Goal: Transaction & Acquisition: Download file/media

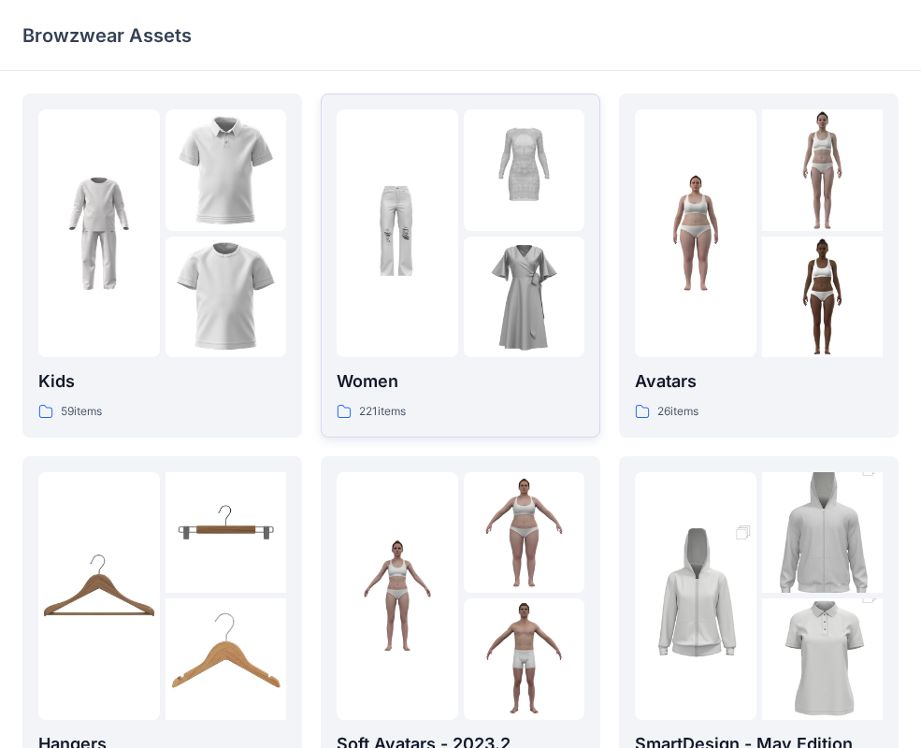
click at [449, 395] on div "Women 221 items" at bounding box center [460, 394] width 248 height 53
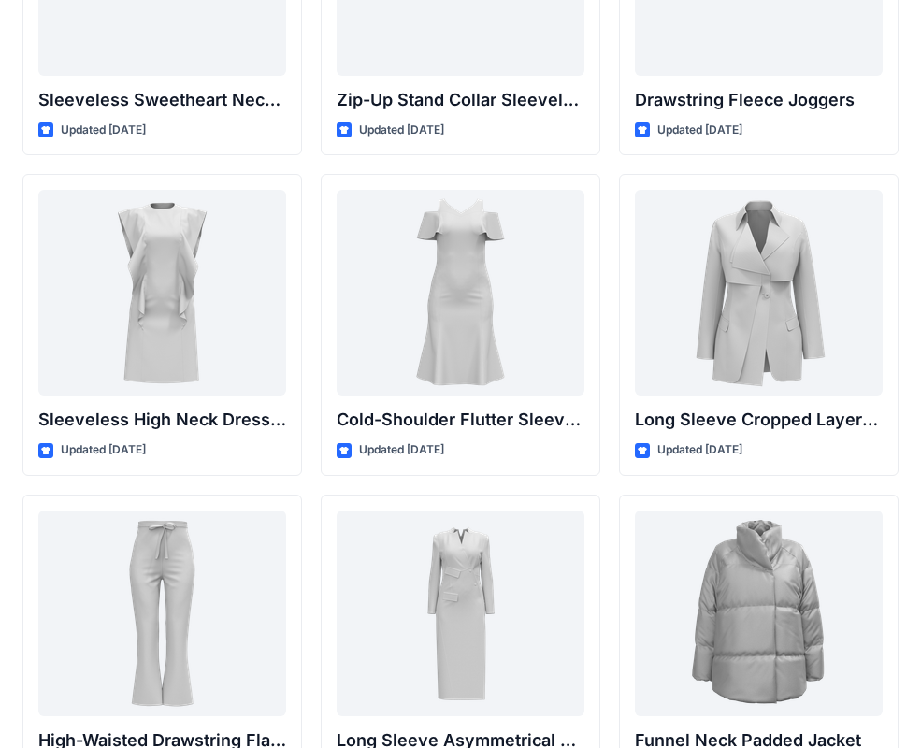
scroll to position [6705, 0]
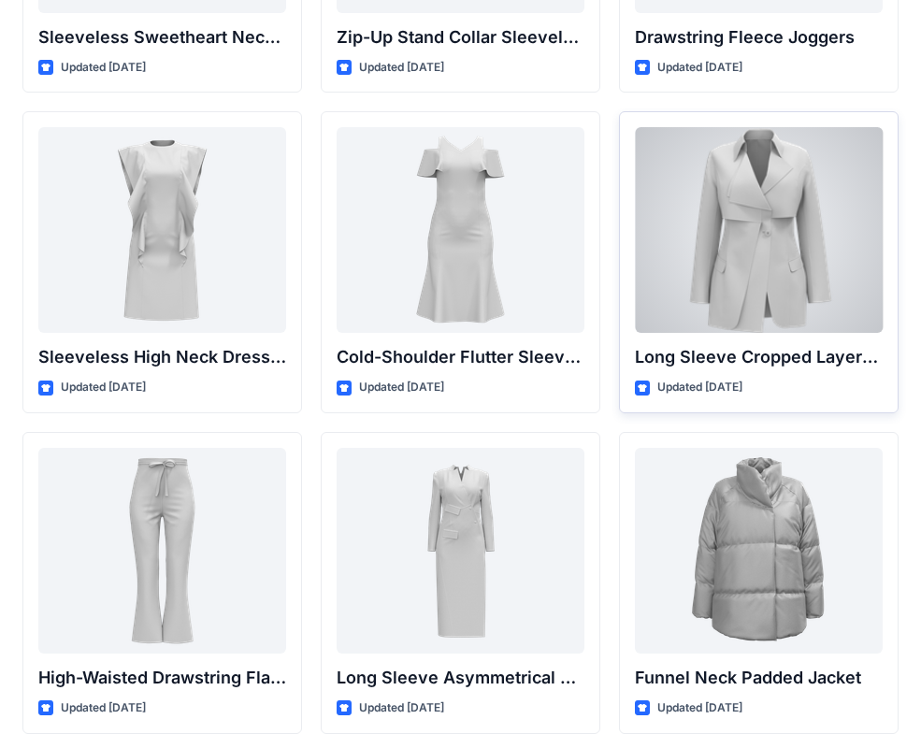
click at [737, 266] on div at bounding box center [759, 230] width 248 height 206
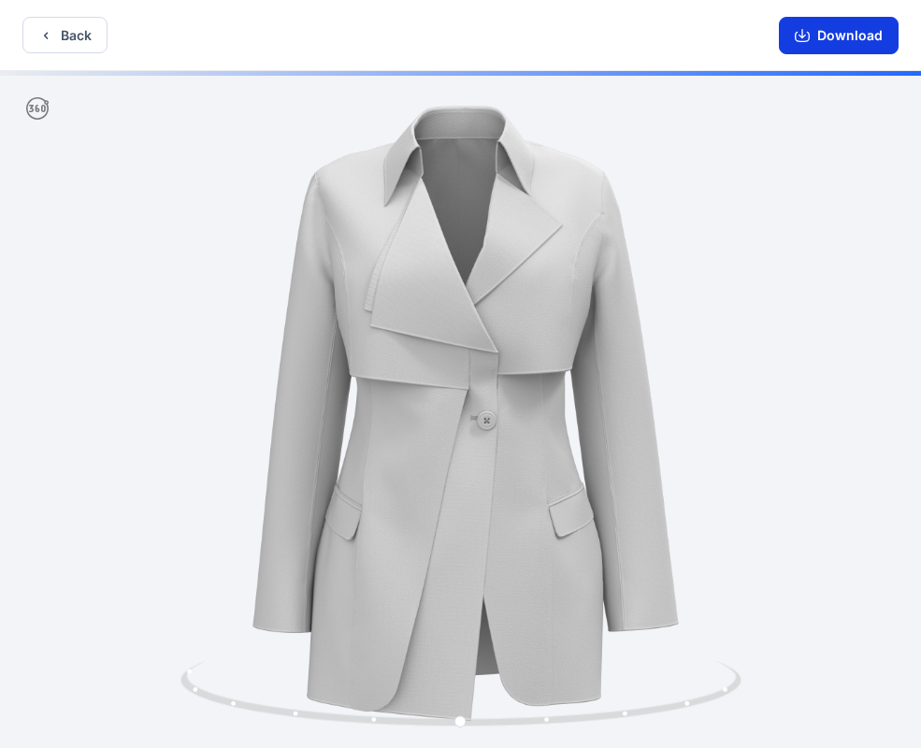
click at [839, 32] on button "Download" at bounding box center [839, 35] width 120 height 37
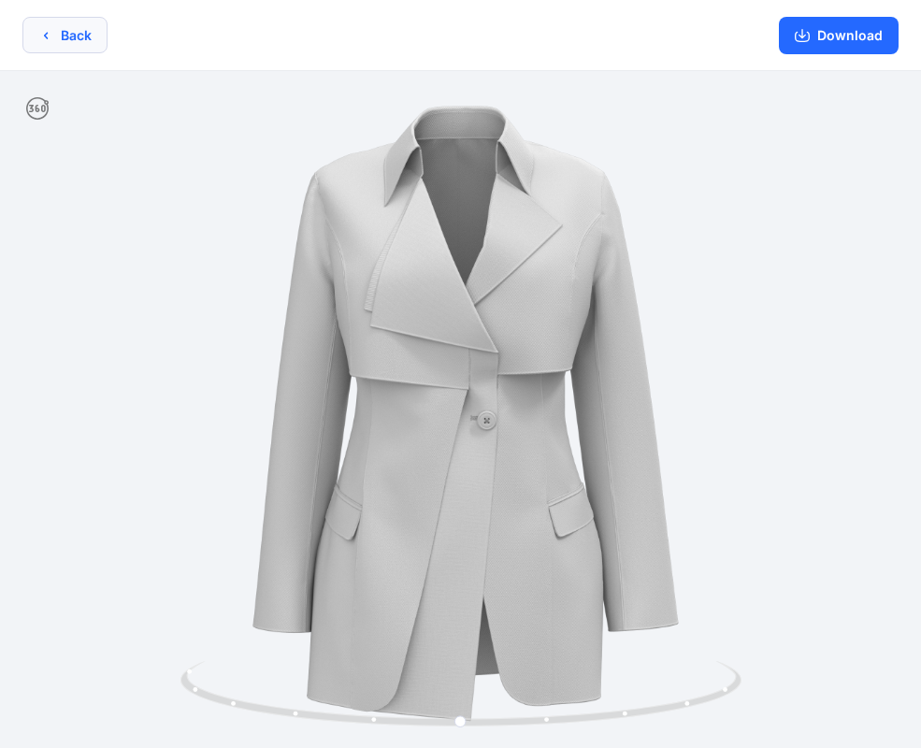
click at [51, 41] on icon "button" at bounding box center [45, 35] width 15 height 15
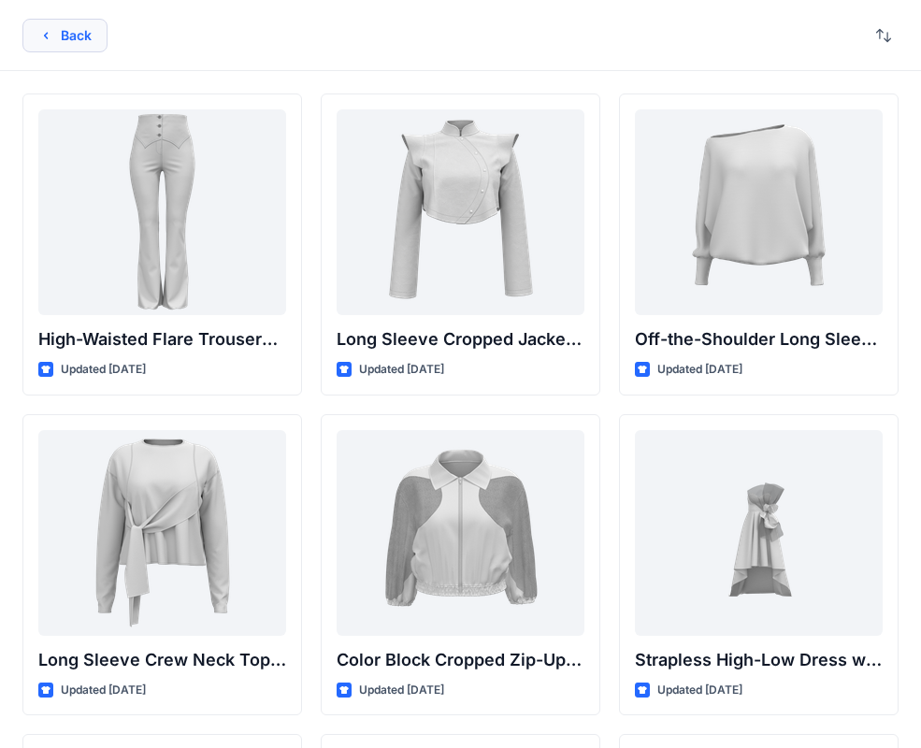
click at [74, 42] on button "Back" at bounding box center [64, 36] width 85 height 34
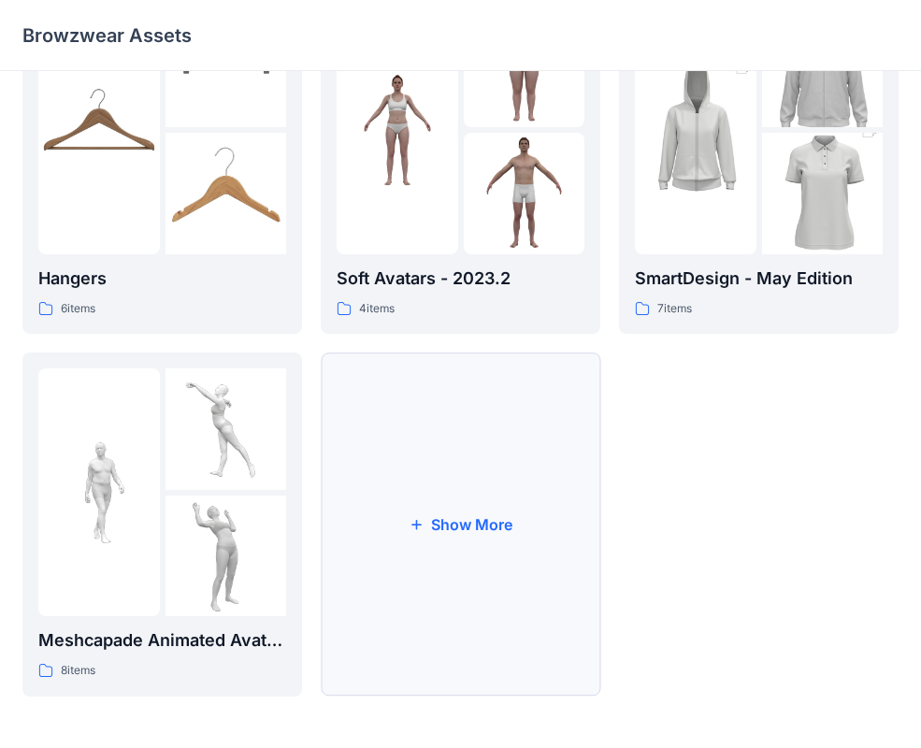
scroll to position [454, 0]
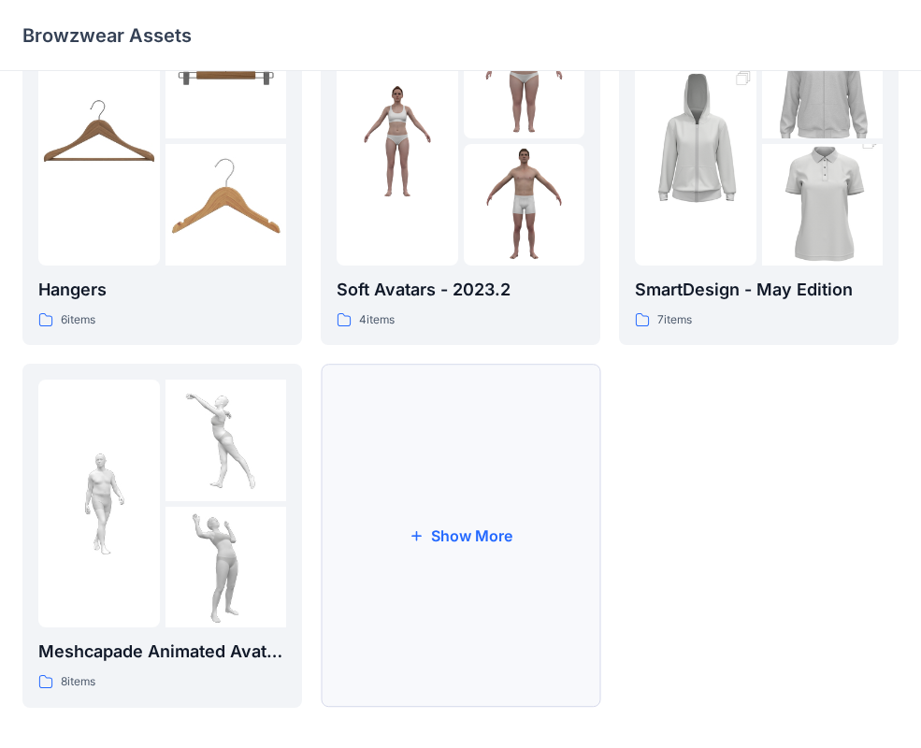
click at [473, 548] on button "Show More" at bounding box center [460, 536] width 279 height 344
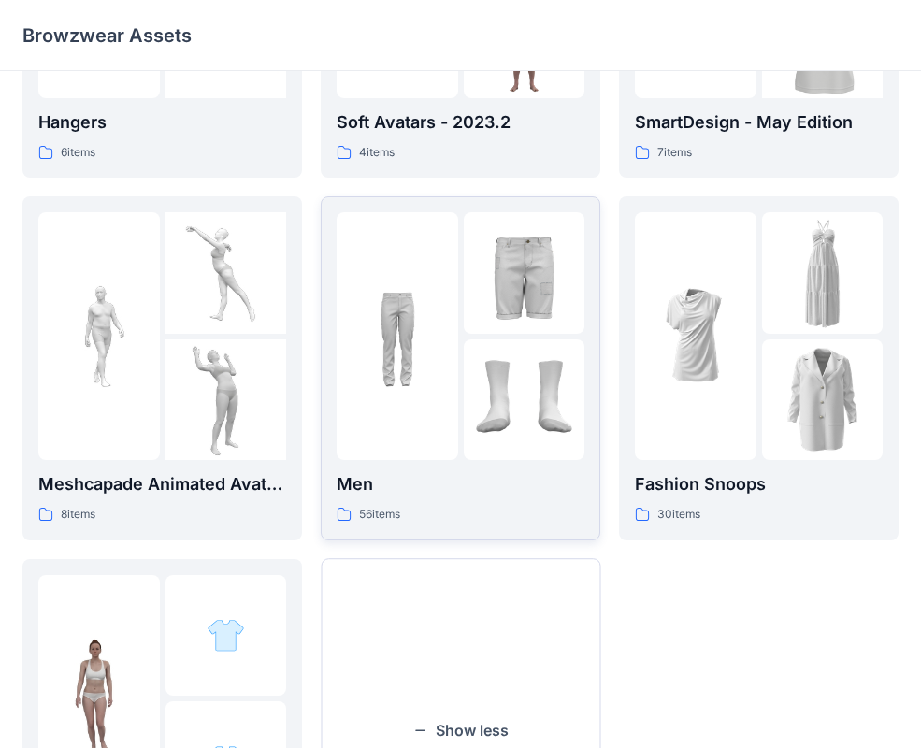
scroll to position [634, 0]
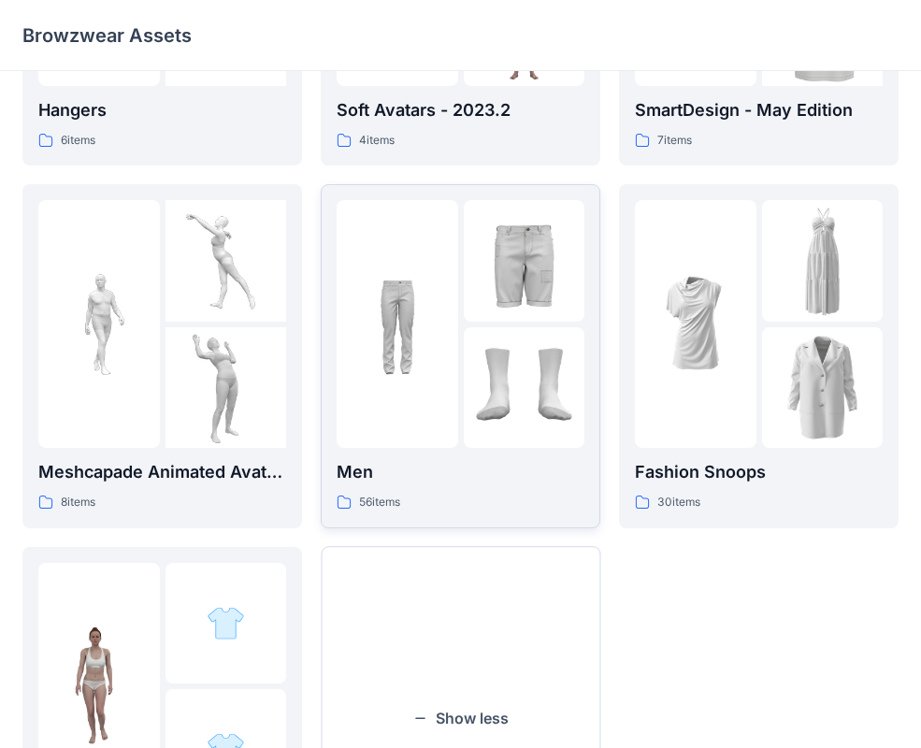
click at [459, 343] on div at bounding box center [460, 324] width 248 height 248
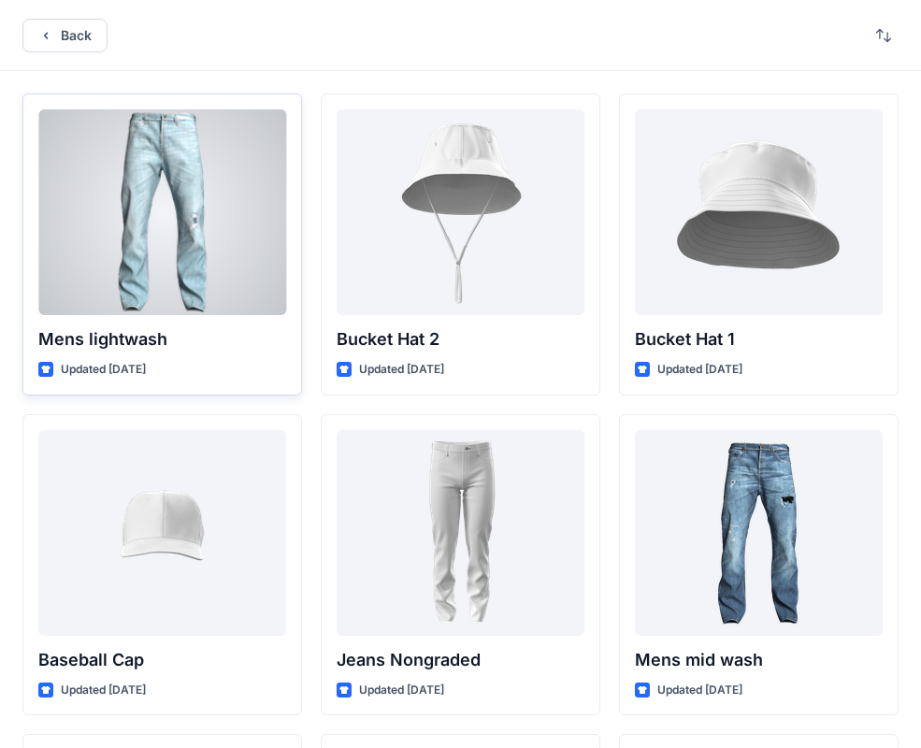
click at [159, 217] on div at bounding box center [162, 212] width 248 height 206
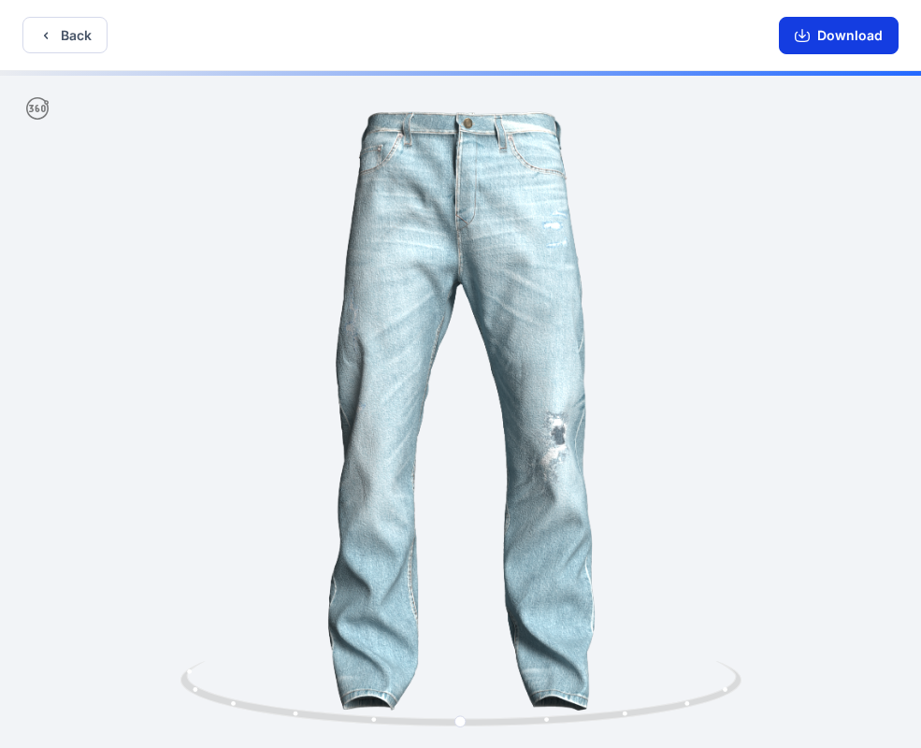
click at [827, 36] on button "Download" at bounding box center [839, 35] width 120 height 37
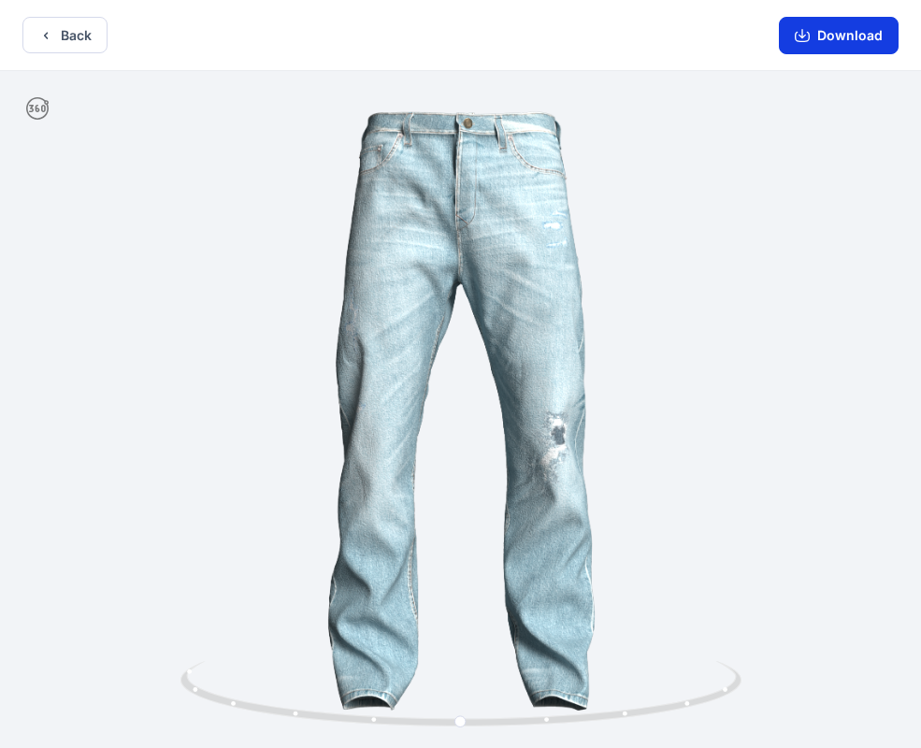
click at [797, 32] on icon "button" at bounding box center [801, 35] width 15 height 15
click at [844, 36] on button "Download" at bounding box center [839, 35] width 120 height 37
click at [816, 36] on button "Download" at bounding box center [839, 35] width 120 height 37
